Goal: Information Seeking & Learning: Learn about a topic

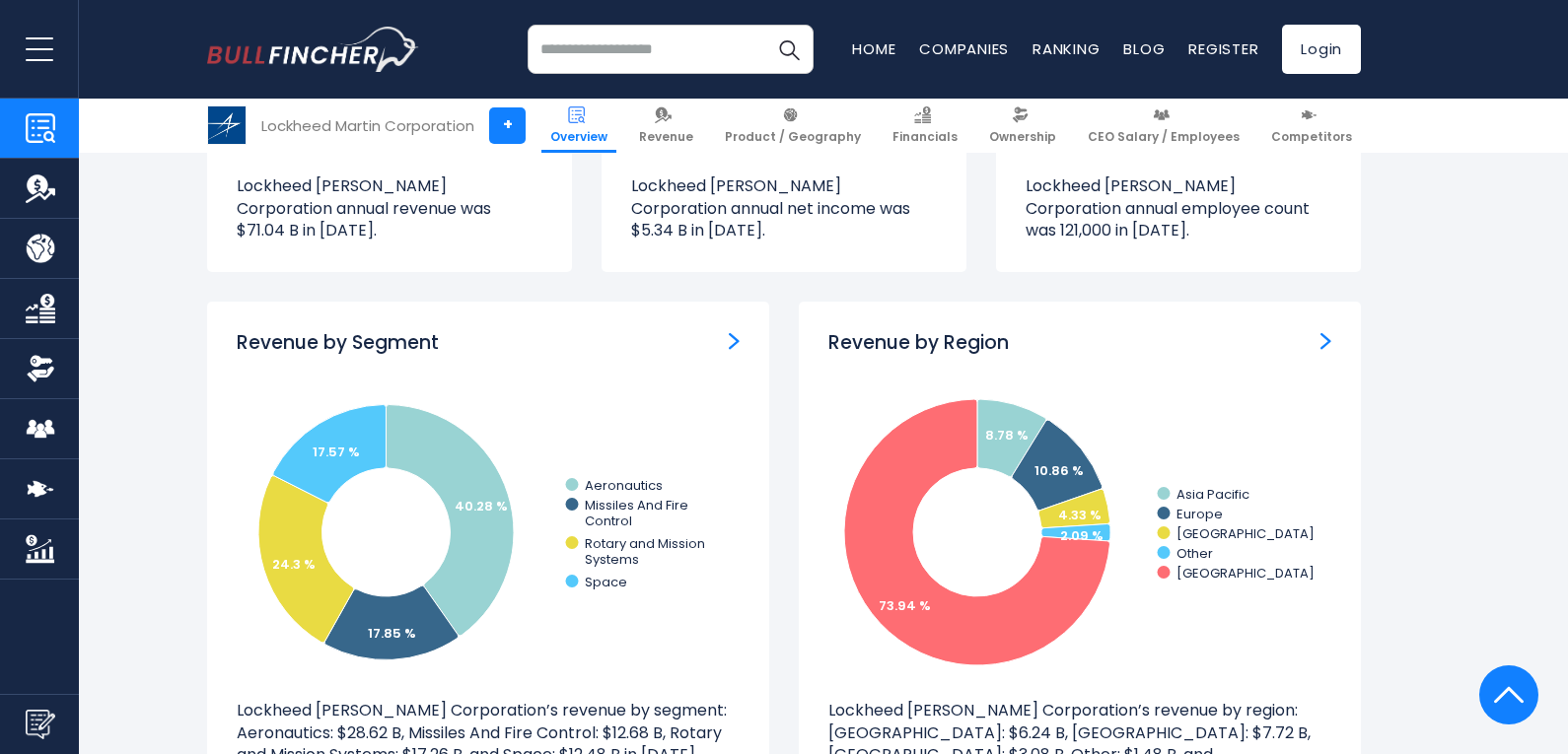
scroll to position [1811, 0]
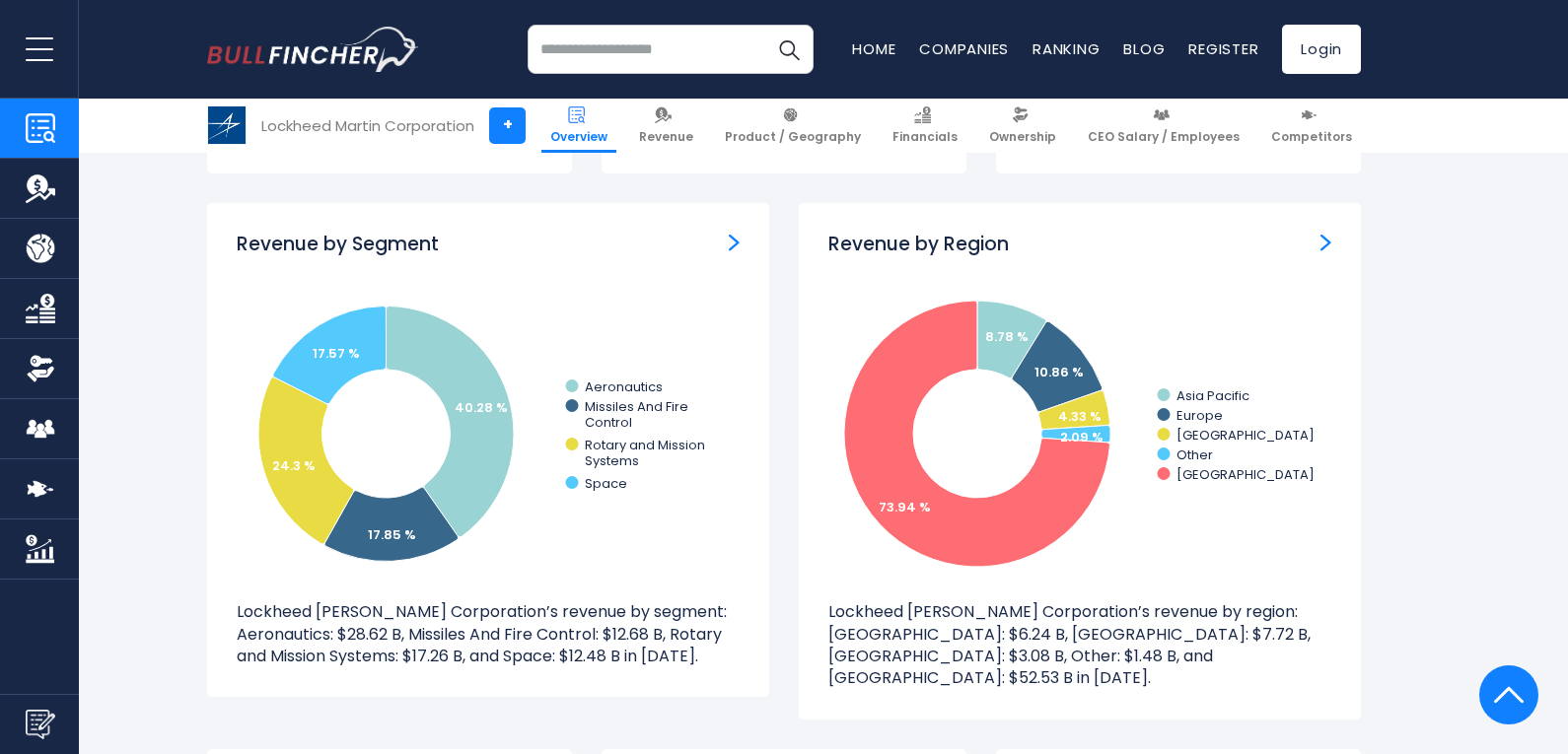
click at [948, 232] on h3 "Revenue by Region" at bounding box center [918, 244] width 181 height 25
click at [1024, 232] on div "Revenue by Region" at bounding box center [1080, 244] width 503 height 25
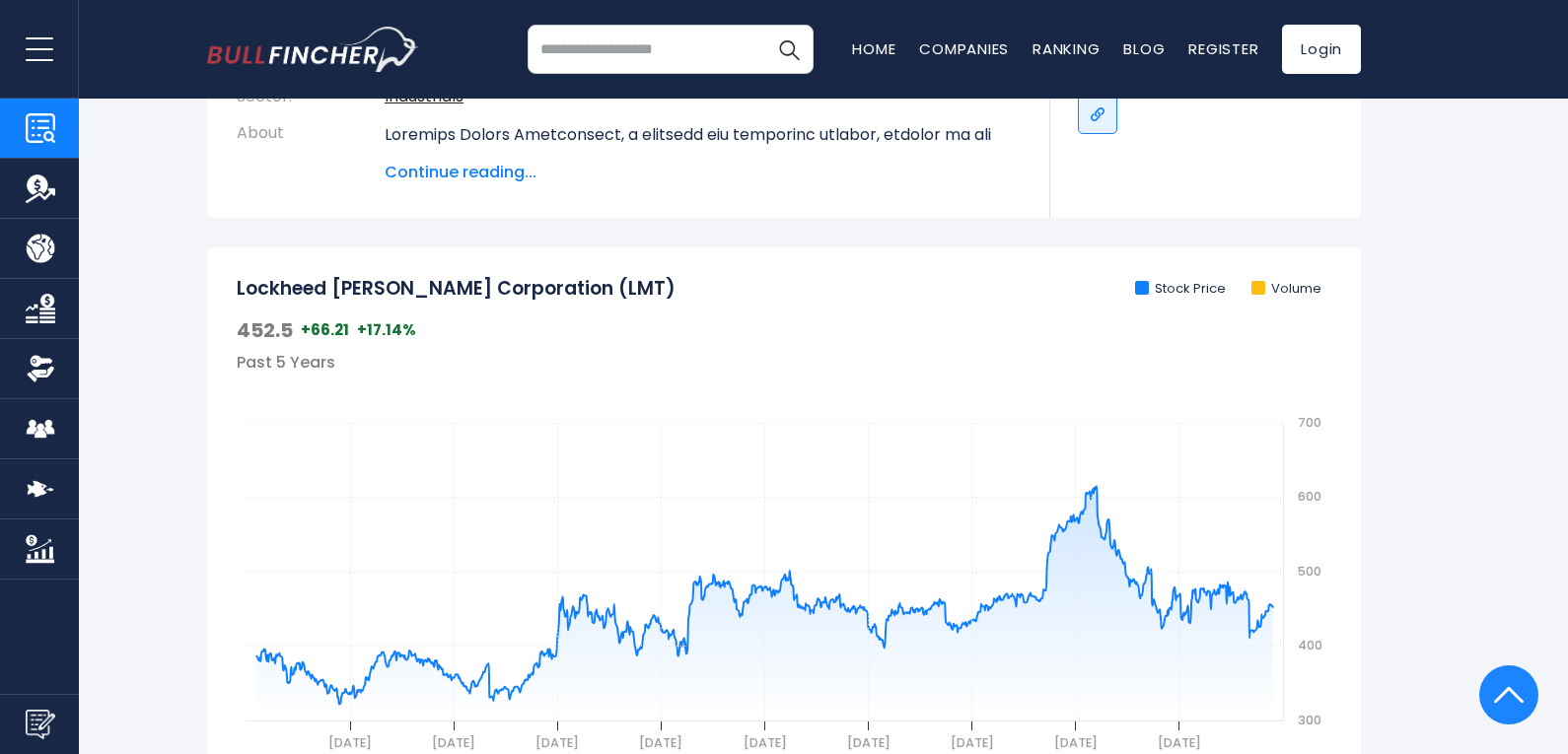
scroll to position [0, 0]
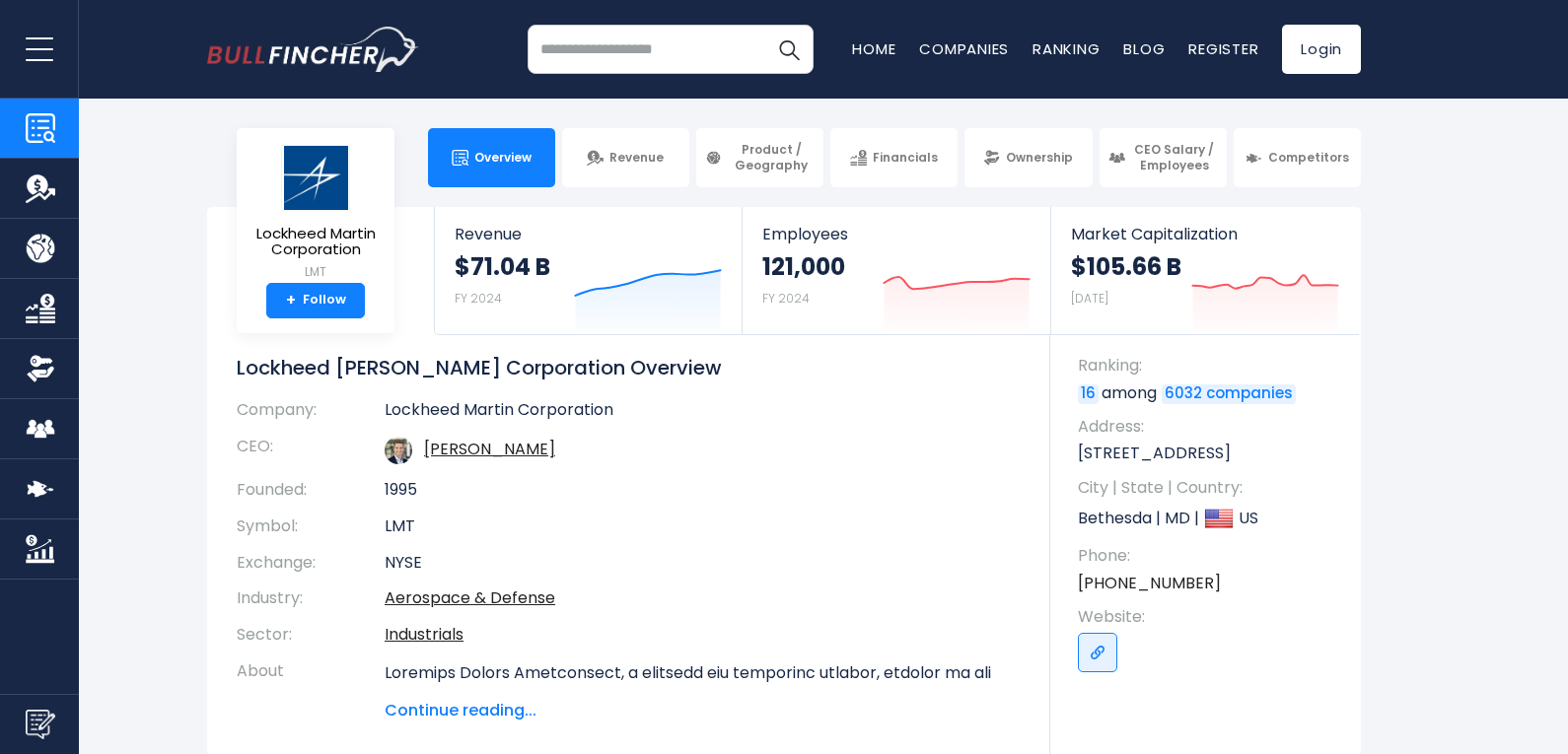
click at [918, 478] on td "1995" at bounding box center [702, 490] width 636 height 37
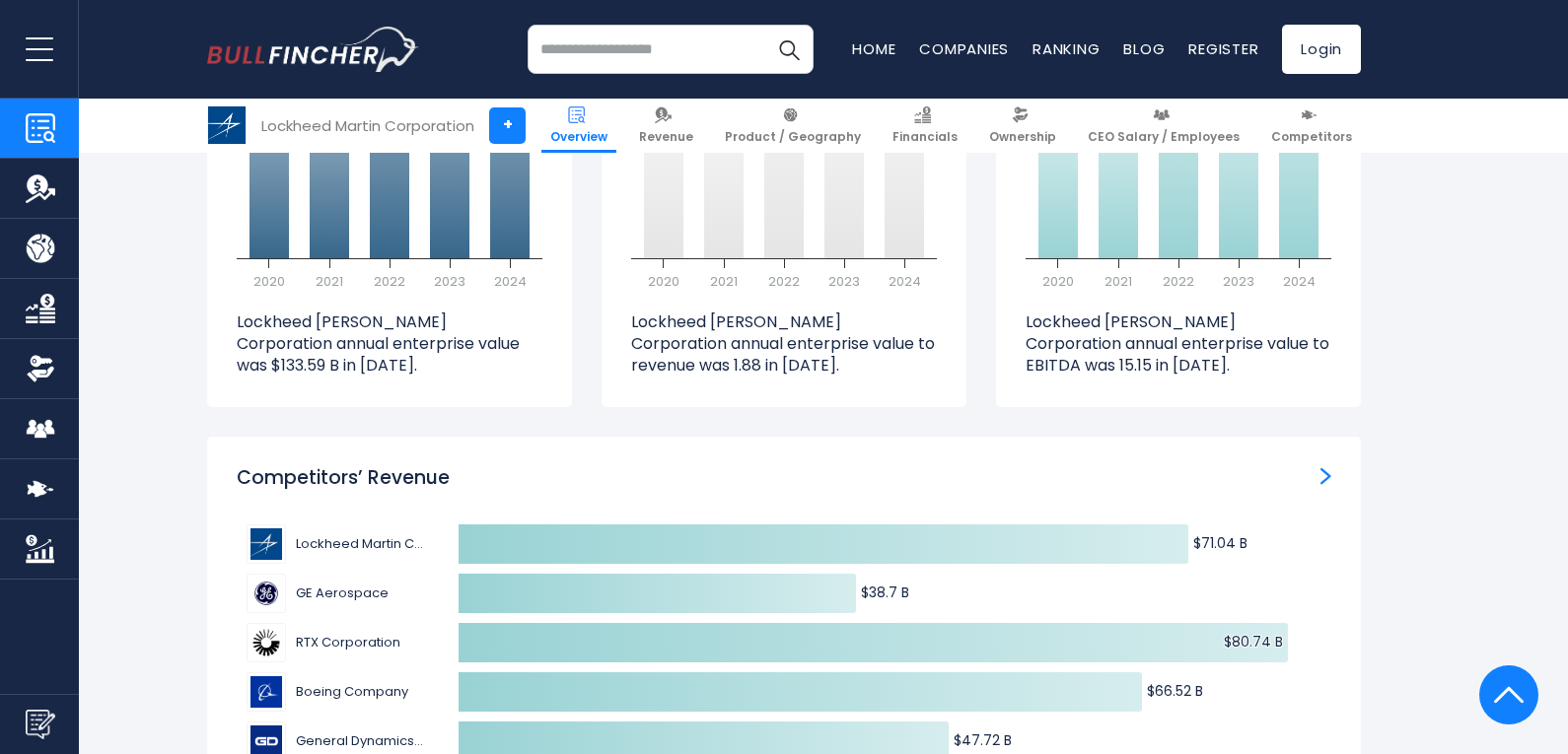
scroll to position [6060, 0]
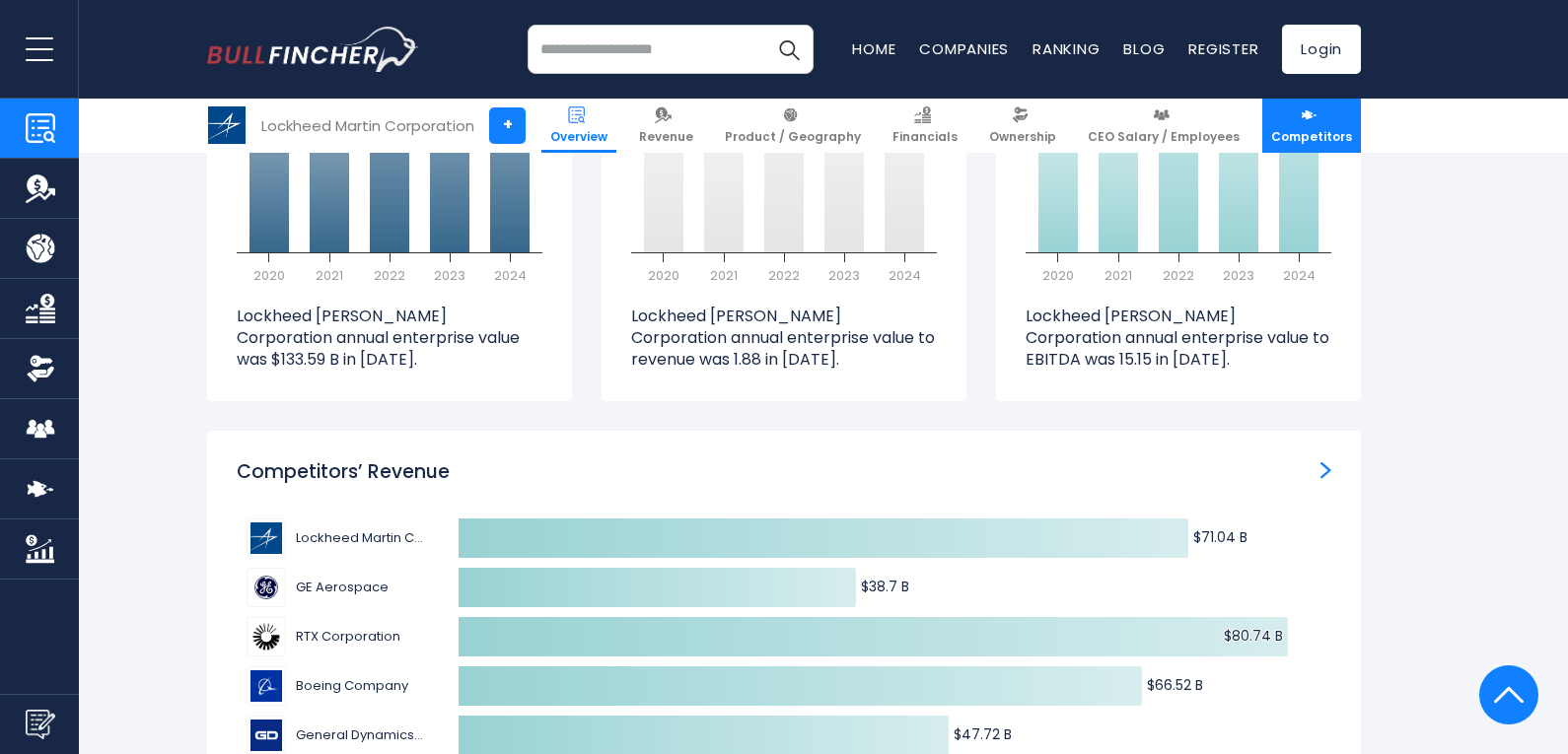
click at [1321, 125] on link "Competitors" at bounding box center [1312, 126] width 99 height 54
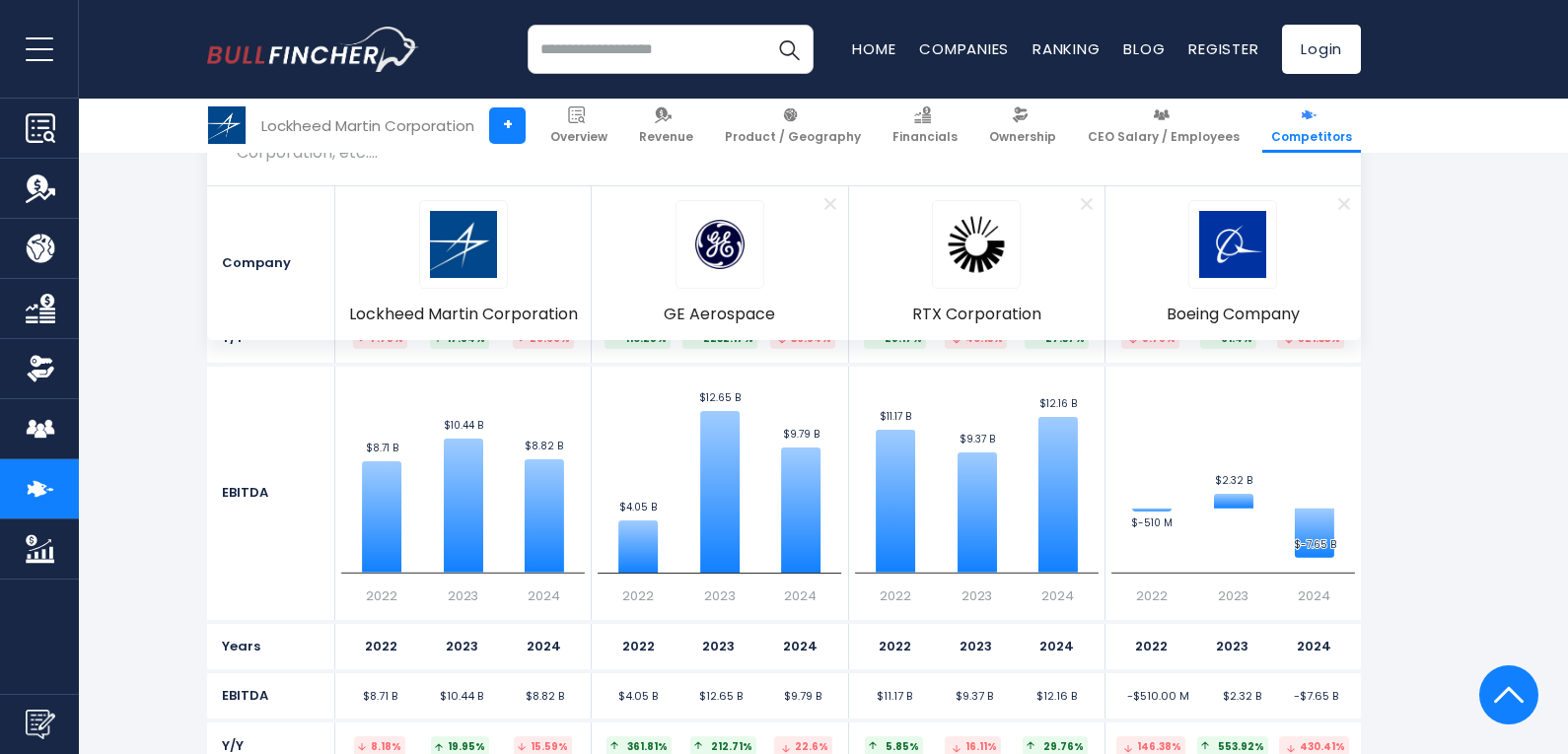
scroll to position [7344, 0]
click at [230, 480] on div "EBITDA" at bounding box center [271, 495] width 129 height 253
click at [247, 516] on div "EBITDA" at bounding box center [271, 495] width 129 height 253
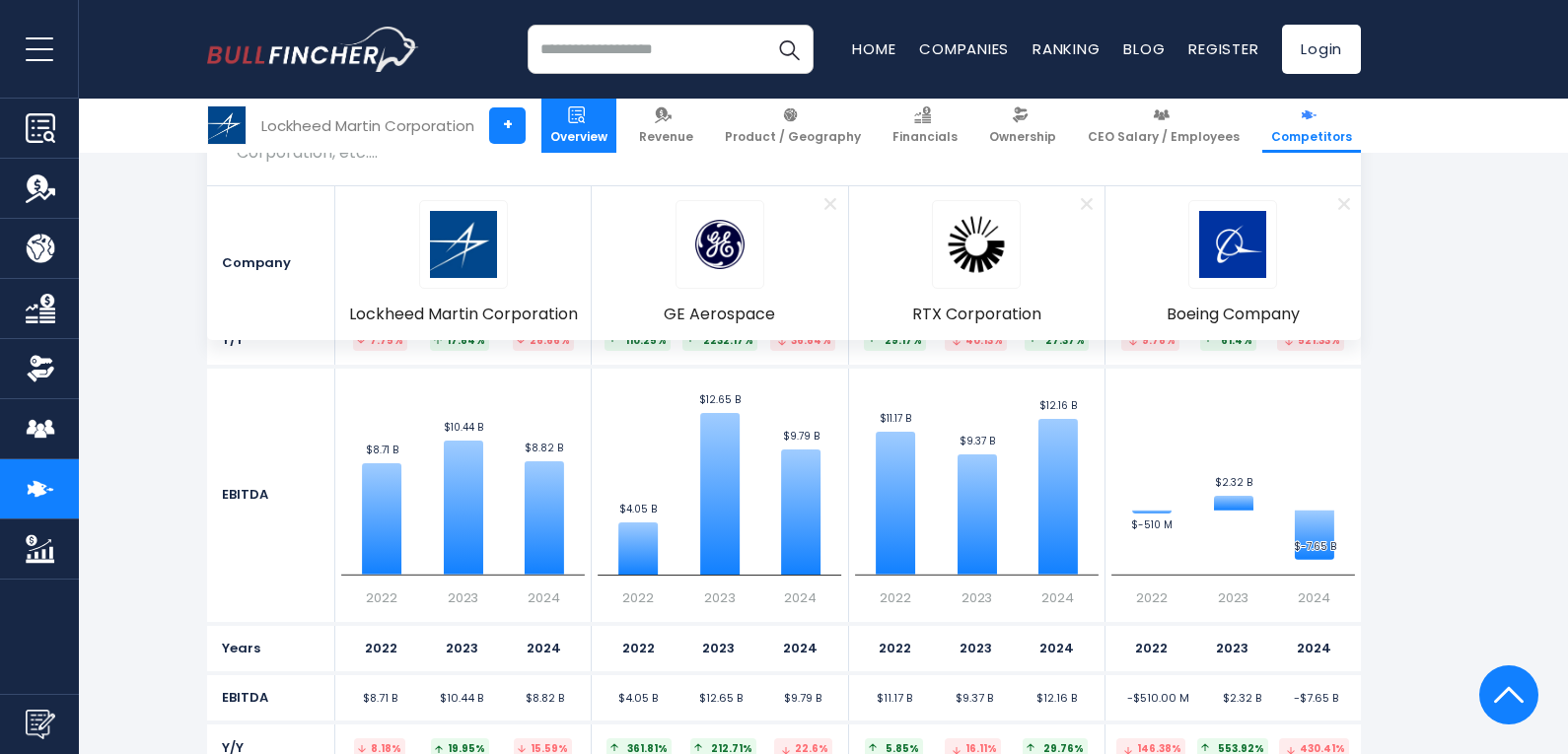
click at [607, 129] on span "Overview" at bounding box center [579, 137] width 57 height 16
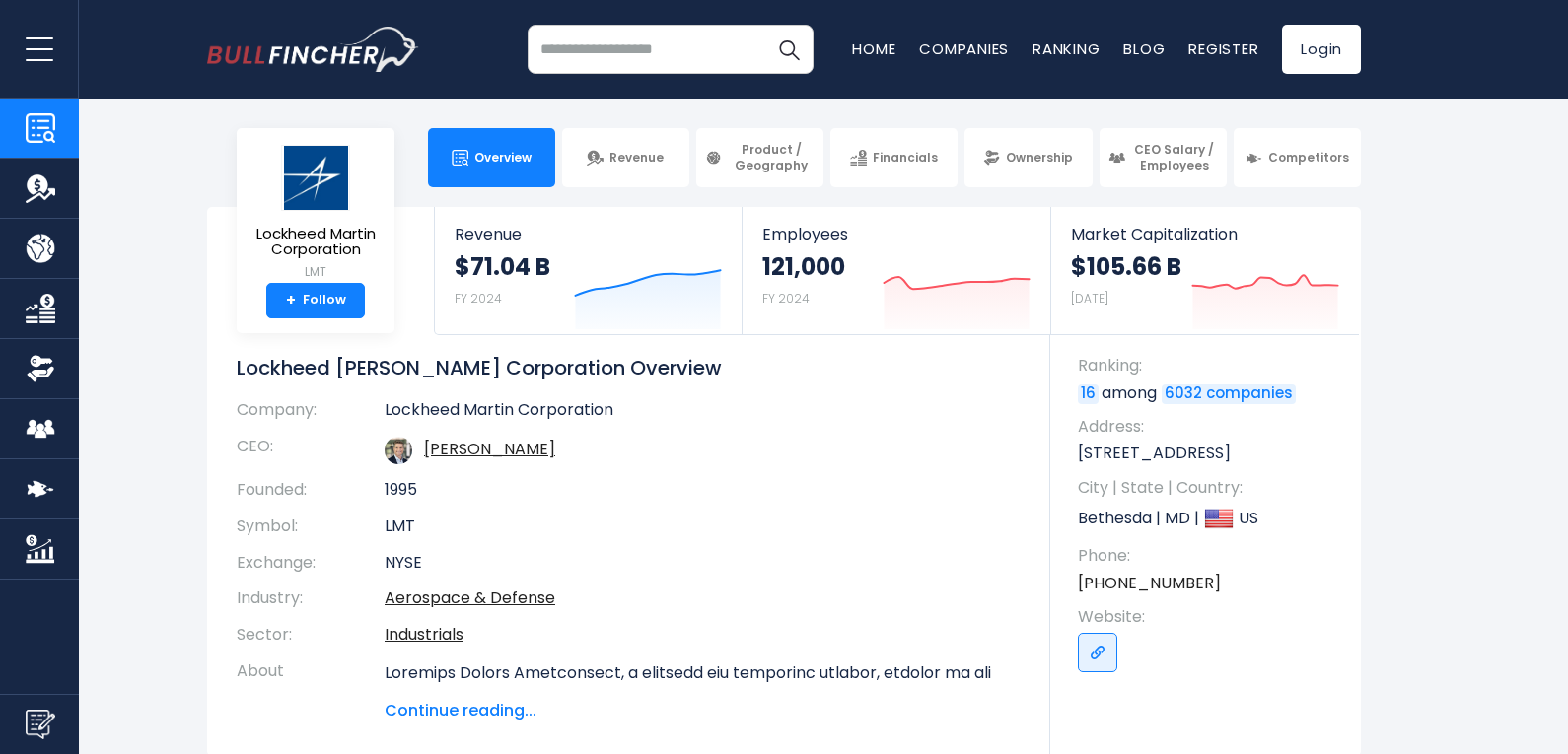
click at [366, 103] on body "Overview Revenue Product / Geography" at bounding box center [784, 377] width 1568 height 754
